Goal: Task Accomplishment & Management: Manage account settings

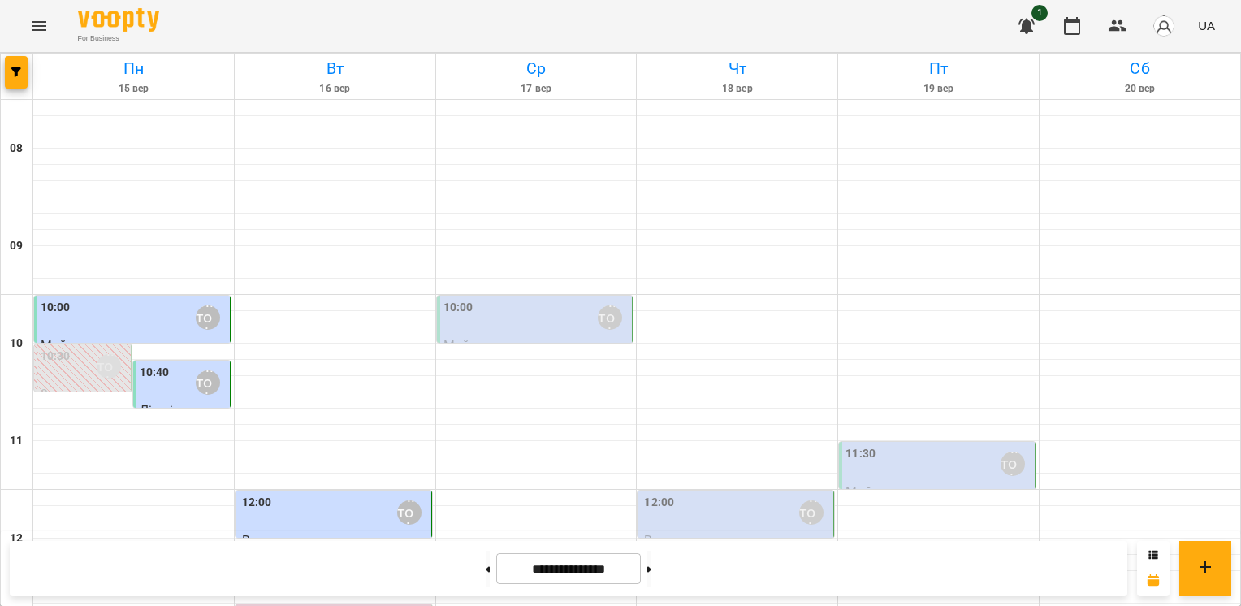
scroll to position [731, 0]
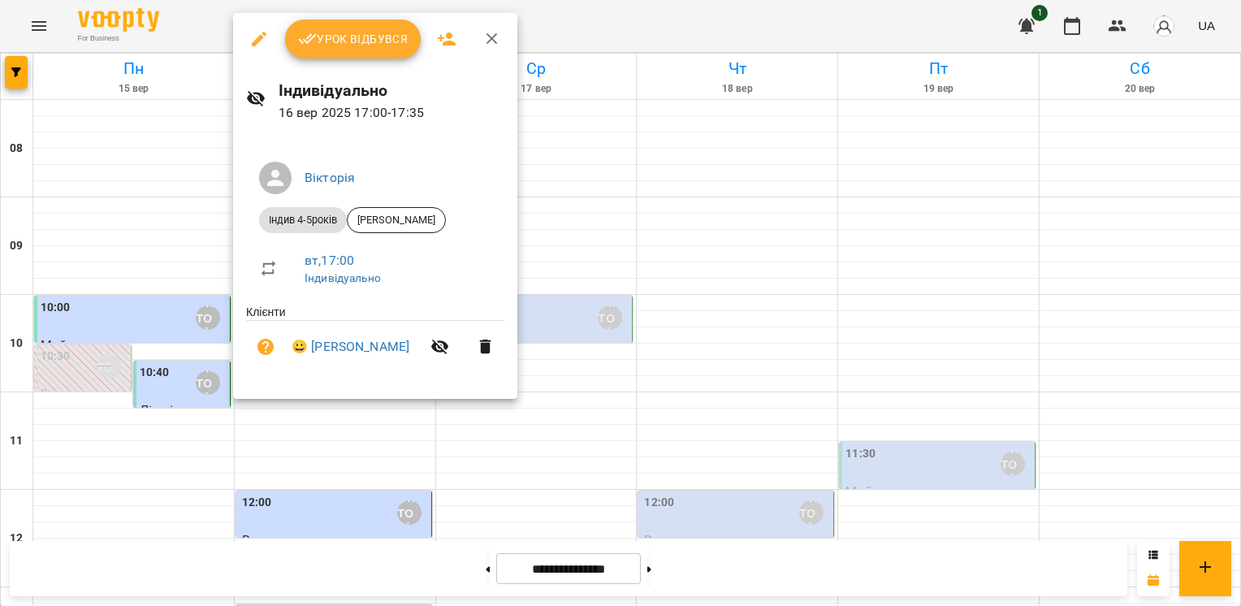
click at [378, 47] on span "Урок відбувся" at bounding box center [353, 38] width 110 height 19
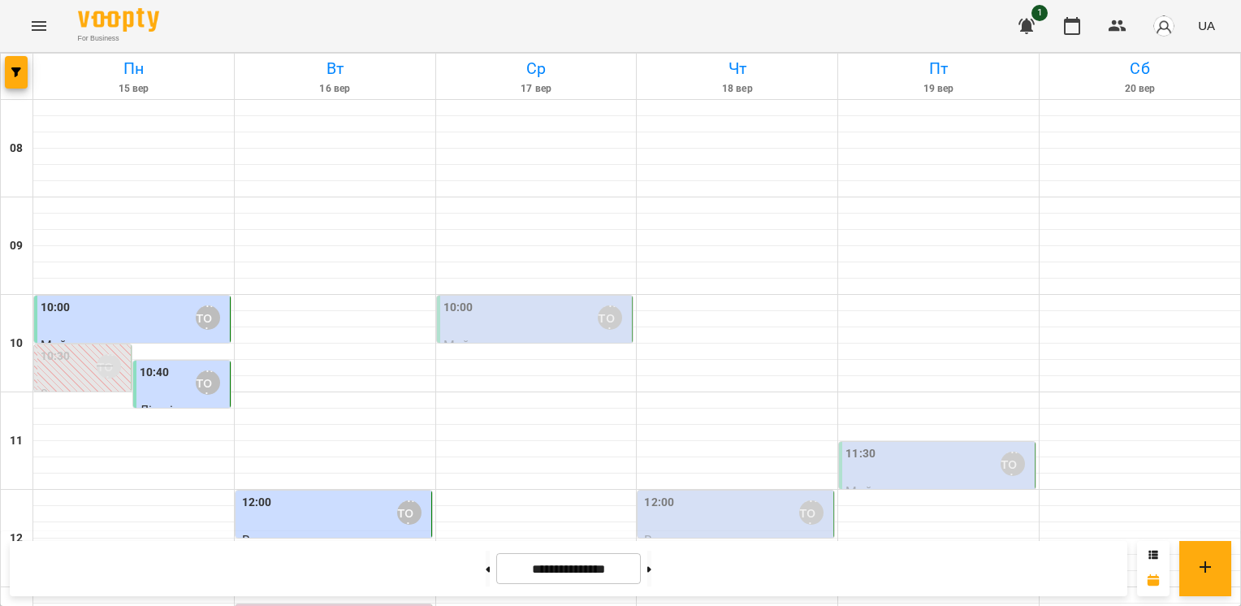
scroll to position [573, 0]
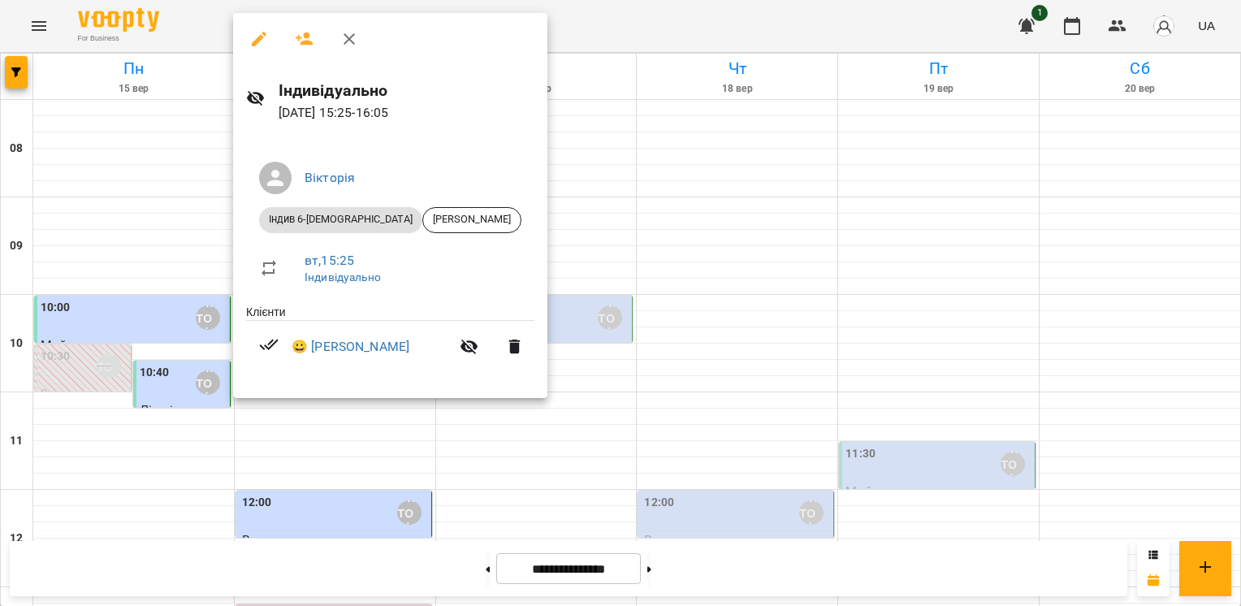
click at [637, 193] on div at bounding box center [620, 303] width 1241 height 606
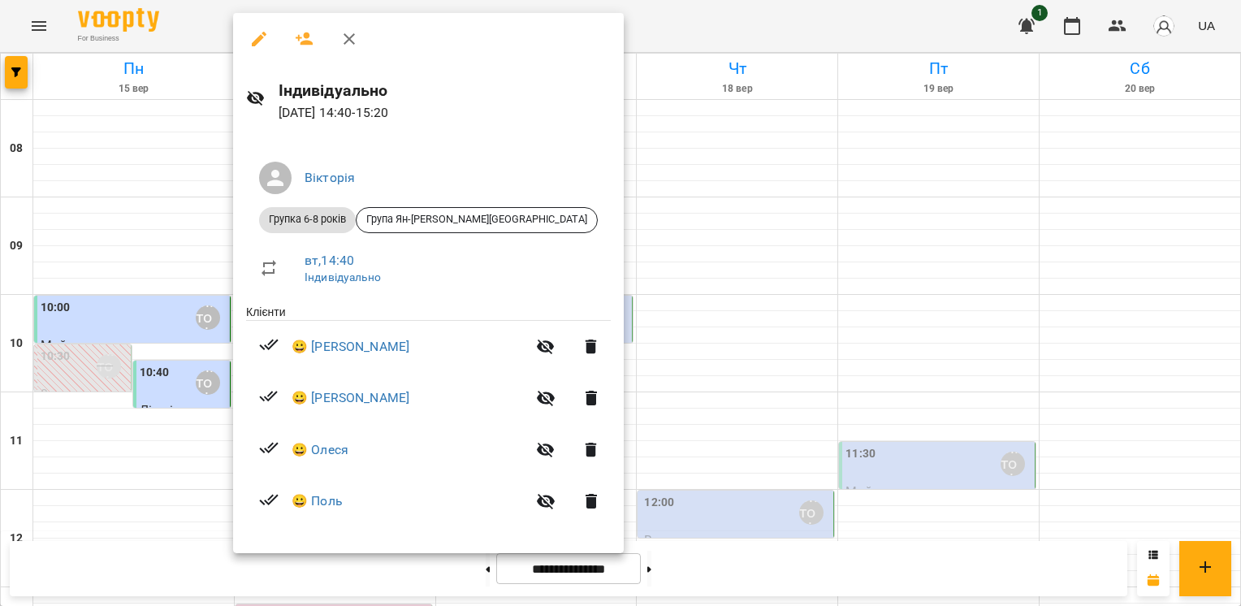
click at [559, 210] on div at bounding box center [620, 303] width 1241 height 606
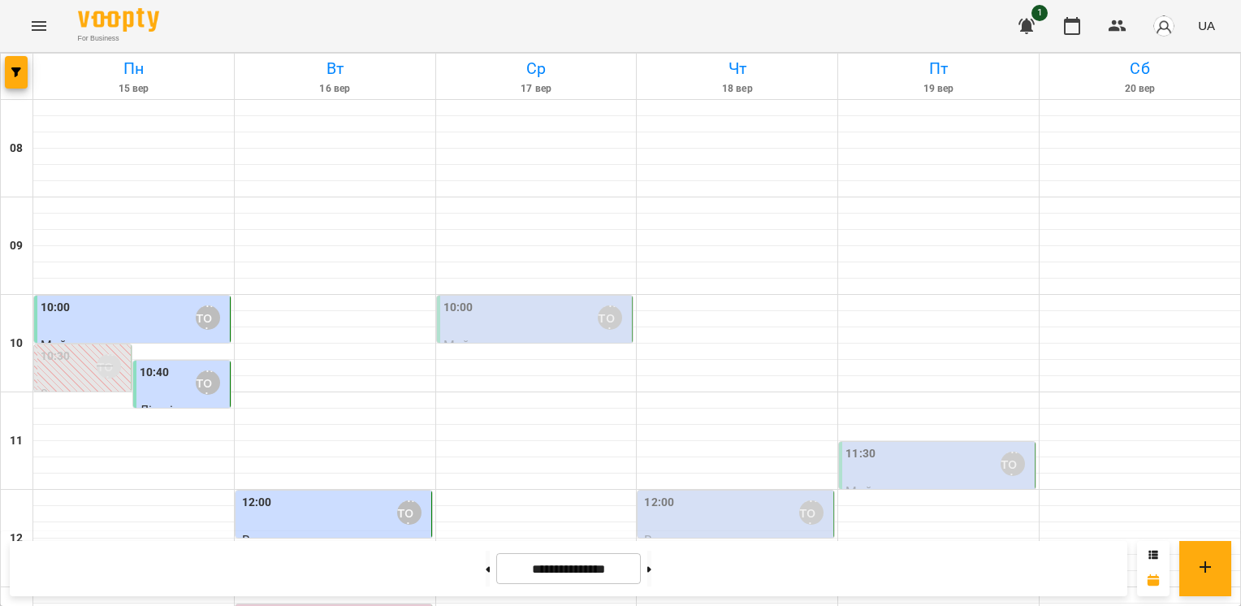
scroll to position [249, 0]
click at [292, 587] on div at bounding box center [335, 595] width 201 height 16
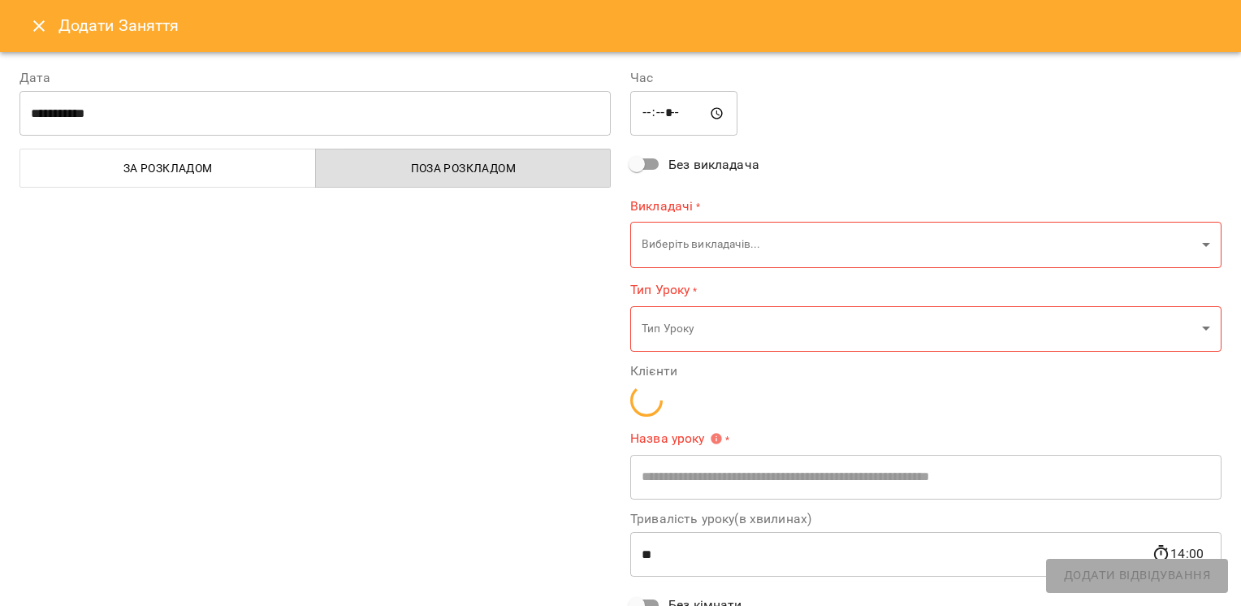
click at [289, 361] on div "**********" at bounding box center [315, 390] width 611 height 682
type input "**********"
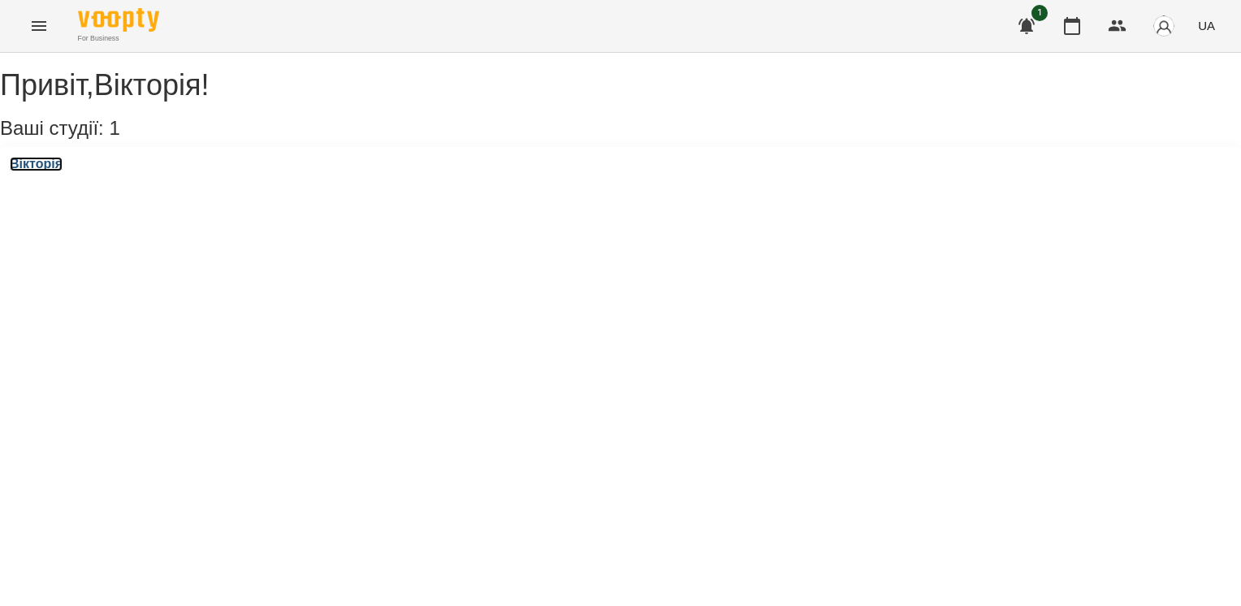
click at [44, 171] on h3 "Вікторія" at bounding box center [36, 164] width 53 height 15
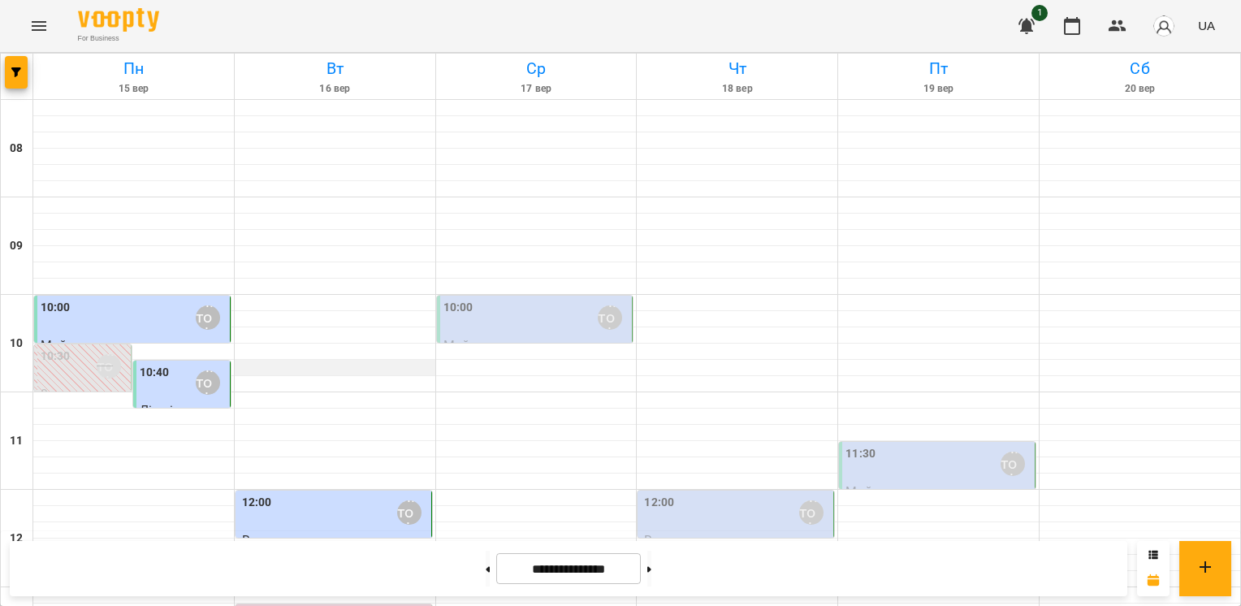
scroll to position [736, 0]
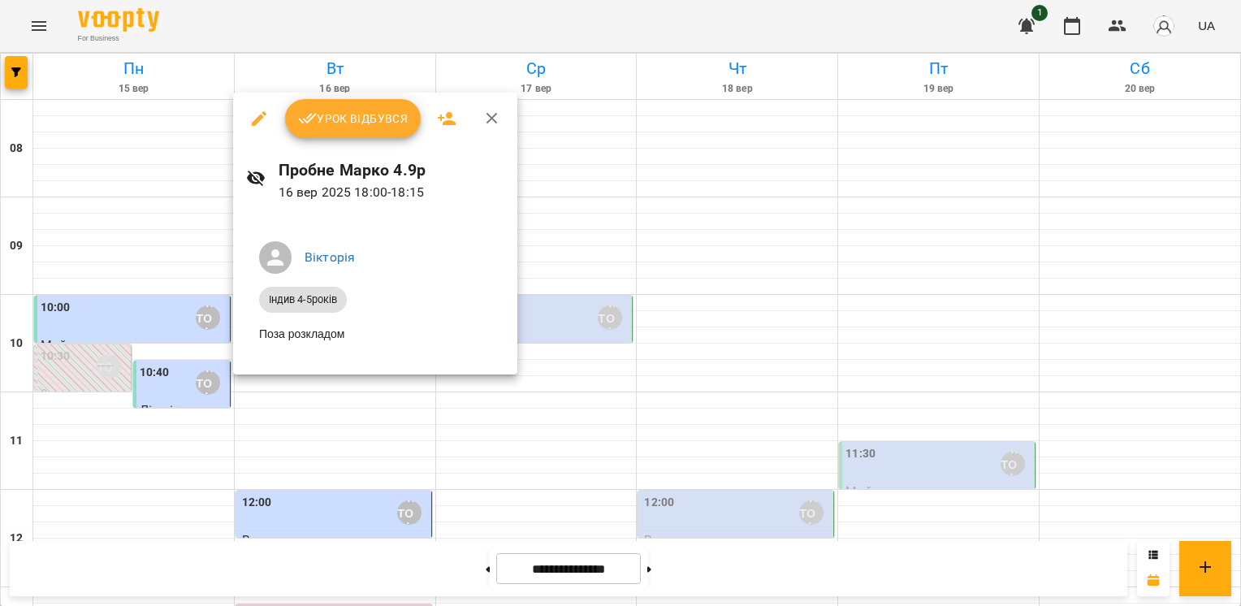
click at [487, 117] on icon "button" at bounding box center [491, 118] width 19 height 19
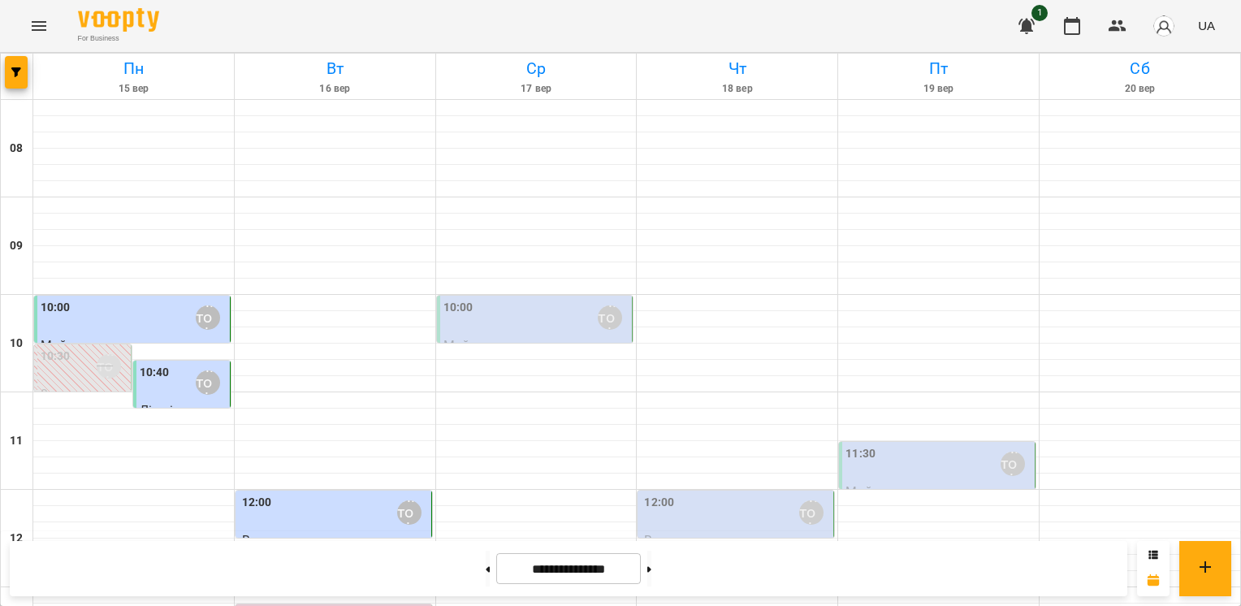
scroll to position [731, 0]
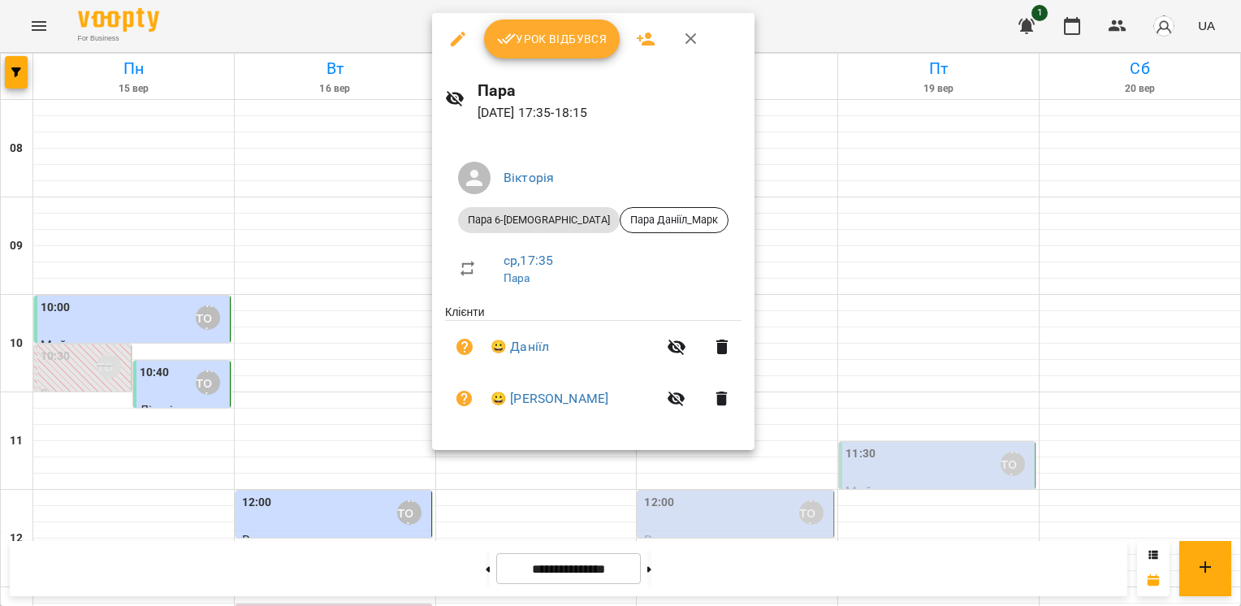
click at [685, 42] on icon "button" at bounding box center [690, 38] width 11 height 11
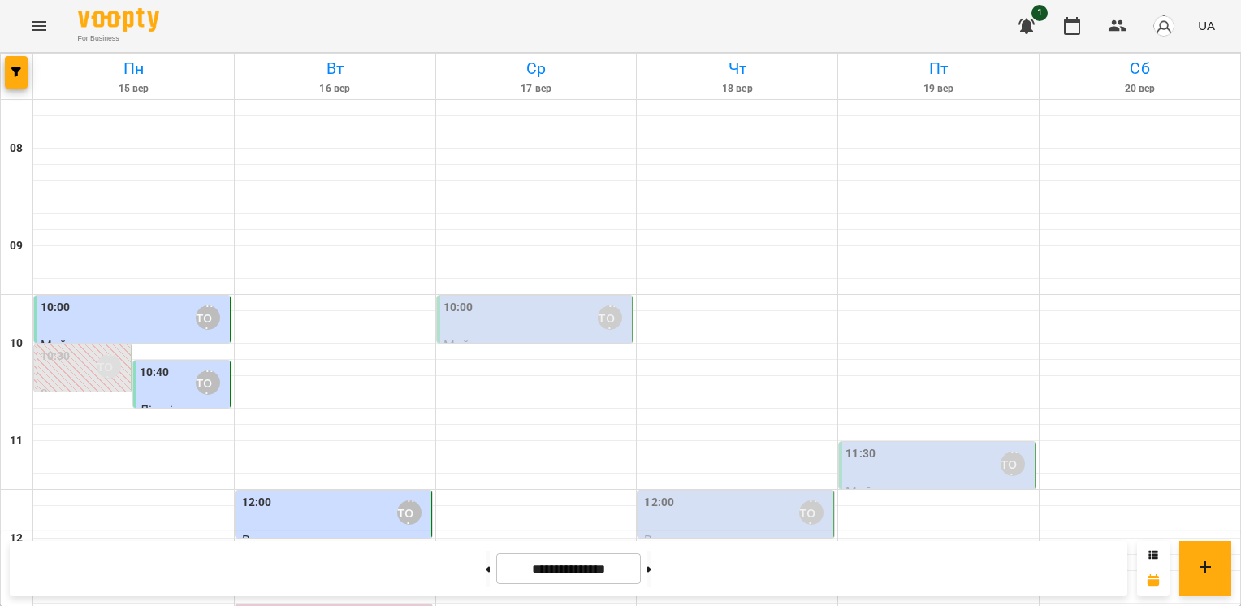
scroll to position [736, 0]
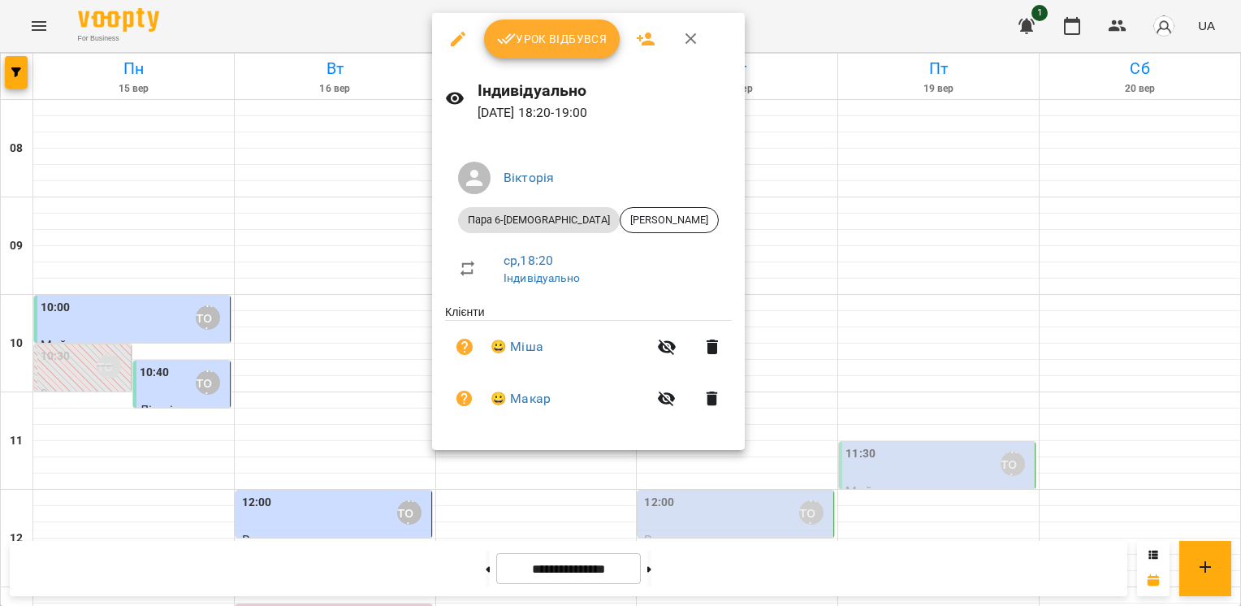
click at [685, 45] on icon "button" at bounding box center [690, 38] width 19 height 19
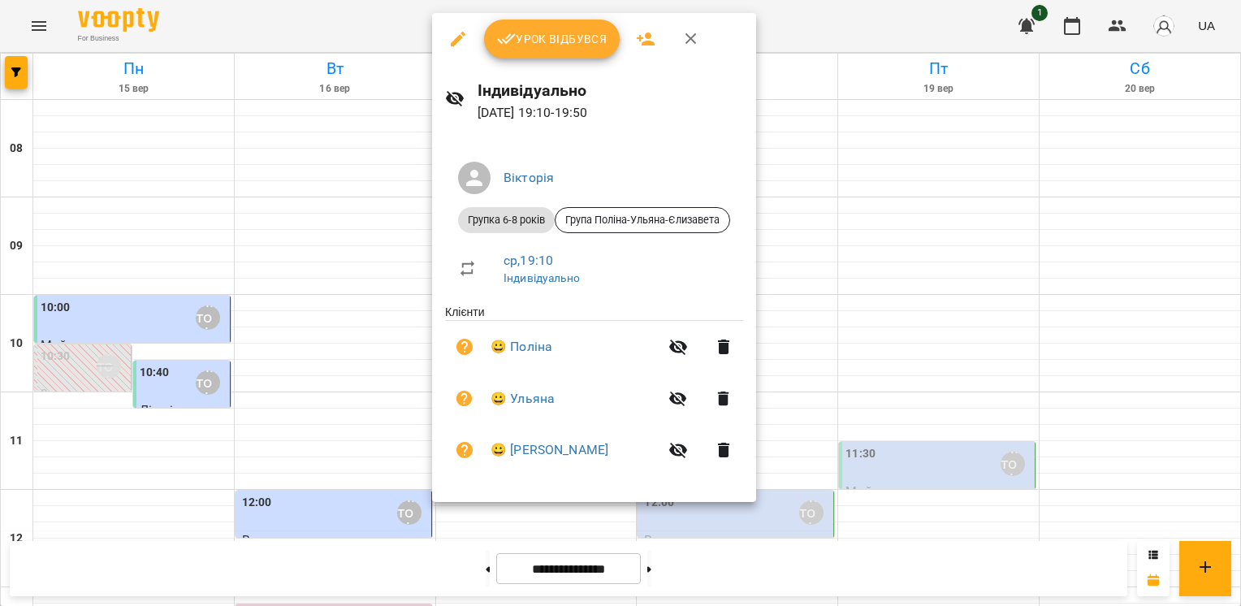
click at [689, 35] on icon "button" at bounding box center [690, 38] width 19 height 19
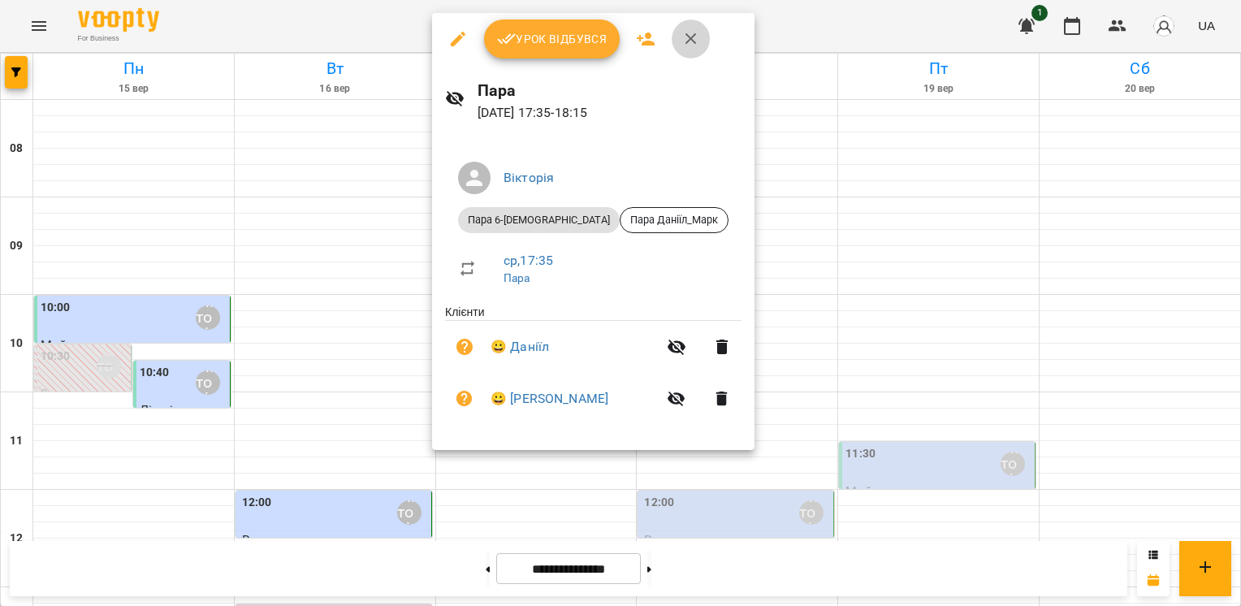
click at [694, 42] on icon "button" at bounding box center [690, 38] width 19 height 19
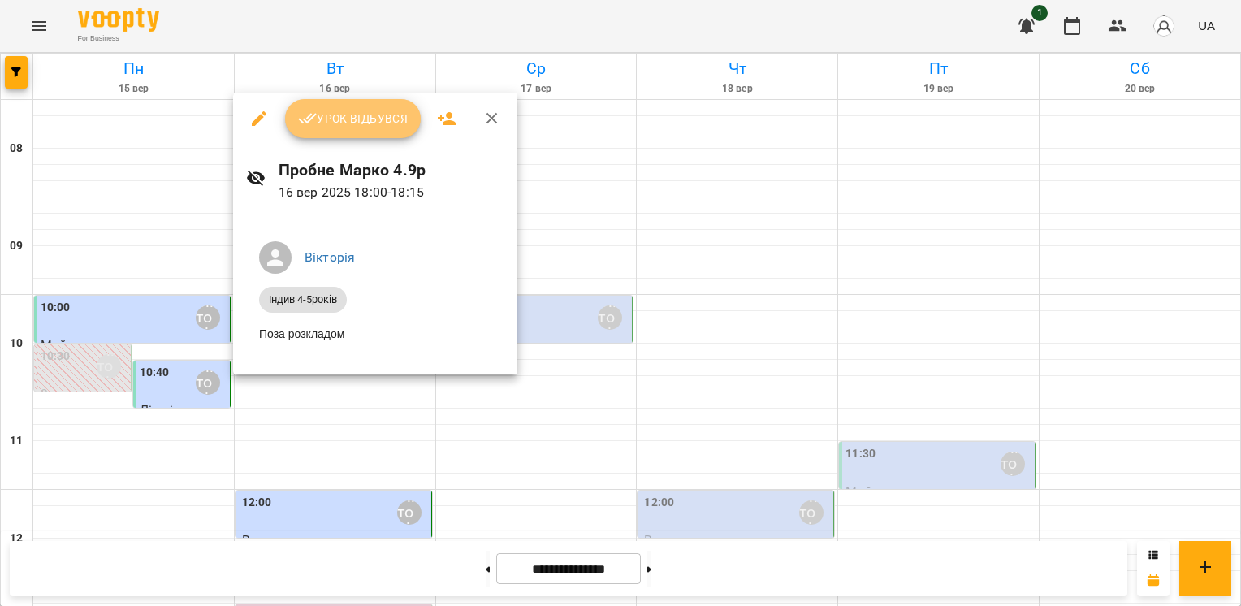
click at [349, 123] on span "Урок відбувся" at bounding box center [353, 118] width 110 height 19
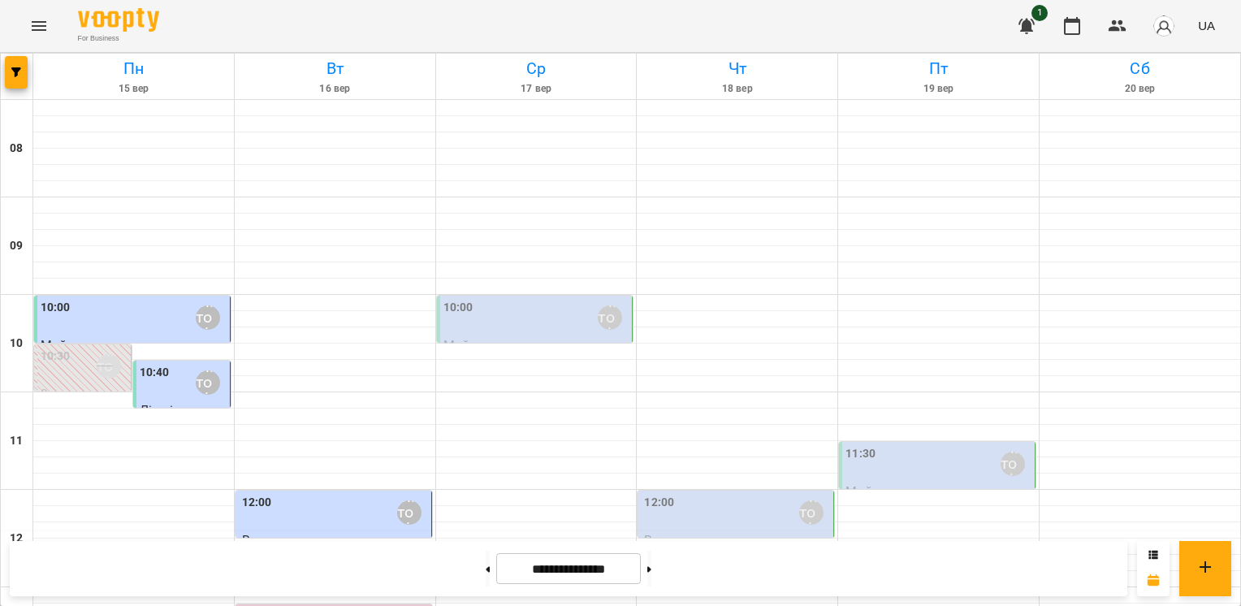
scroll to position [736, 0]
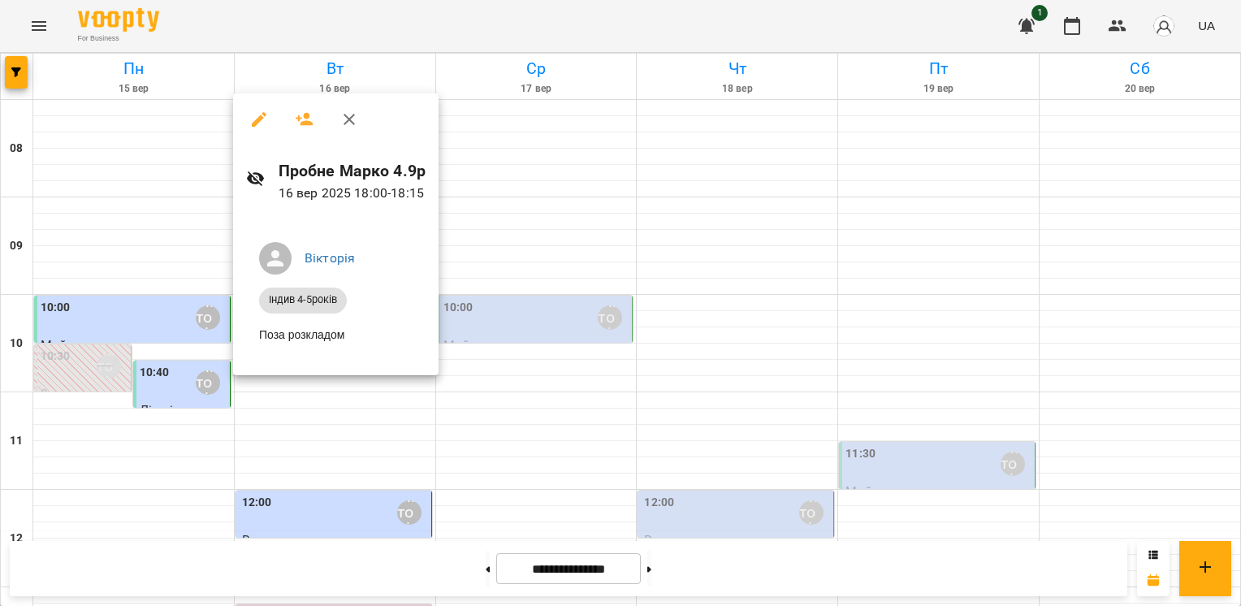
click at [496, 119] on div at bounding box center [620, 303] width 1241 height 606
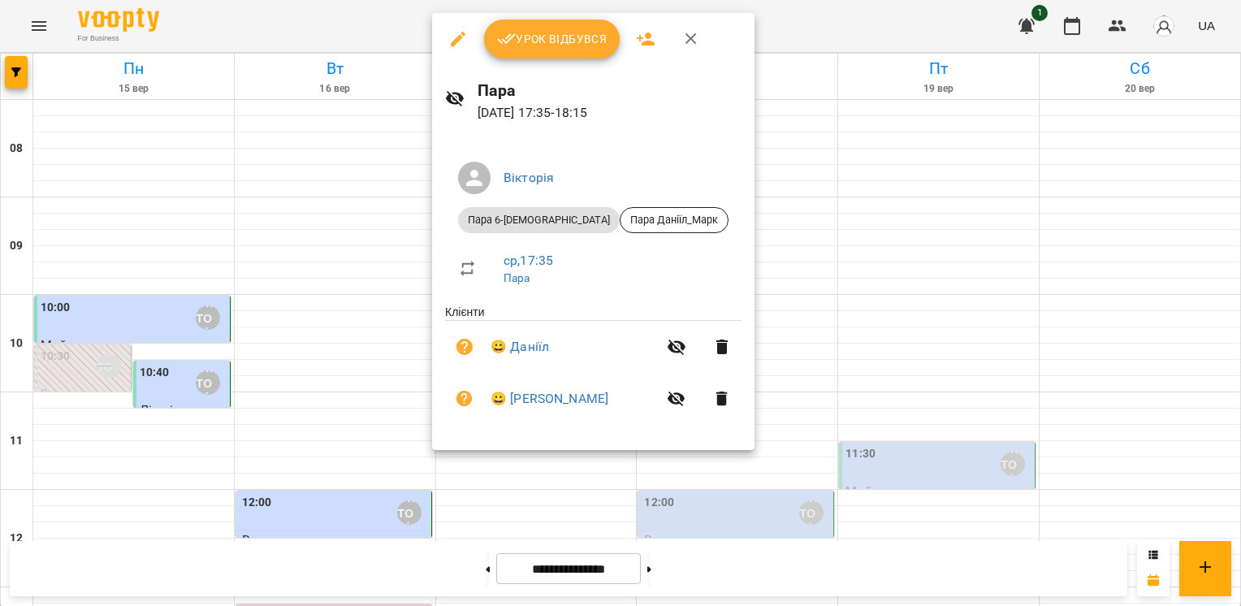
click at [686, 33] on icon "button" at bounding box center [690, 38] width 19 height 19
